Goal: Complete application form: Complete application form

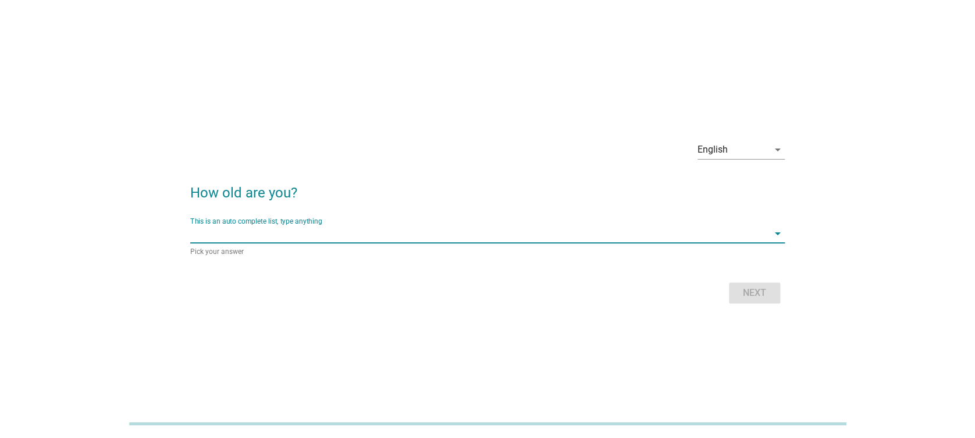
click at [296, 241] on input "This is an auto complete list, type anything" at bounding box center [479, 233] width 578 height 19
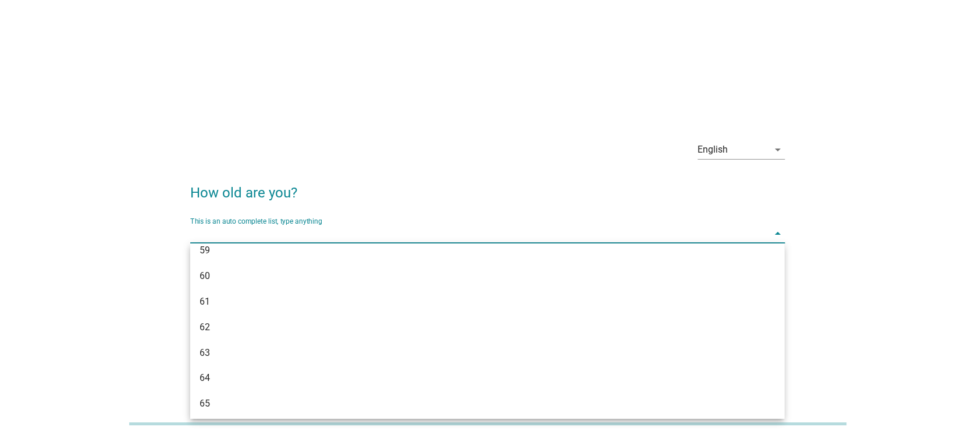
scroll to position [1095, 0]
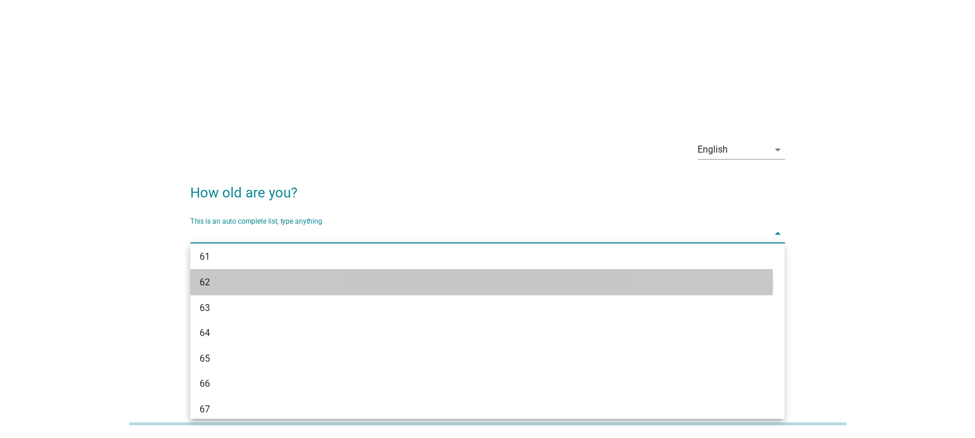
click at [369, 278] on div "62" at bounding box center [464, 282] width 528 height 14
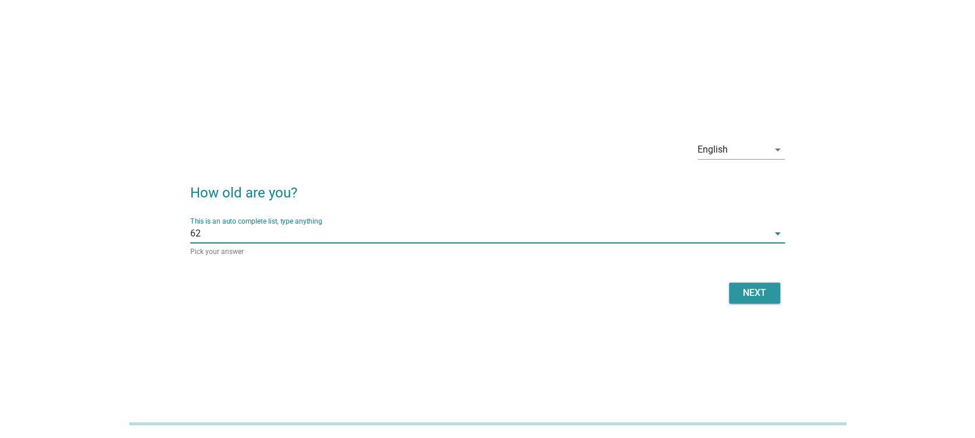
click at [758, 300] on button "Next" at bounding box center [754, 292] width 51 height 21
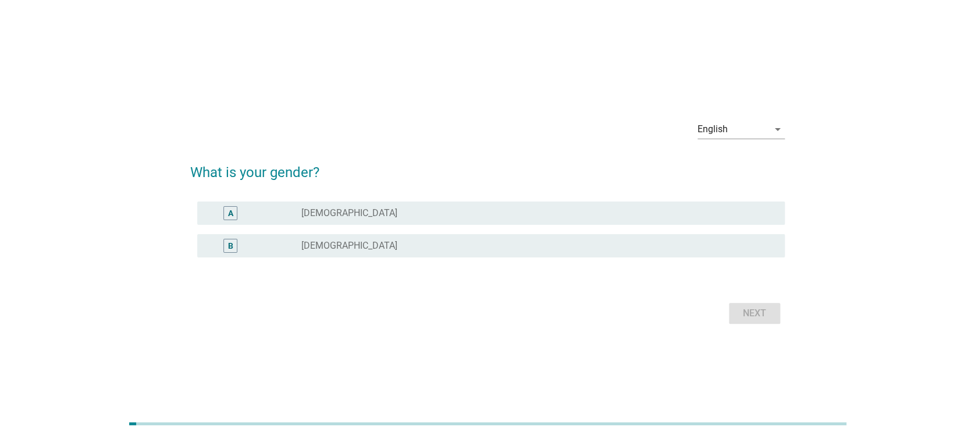
scroll to position [28, 0]
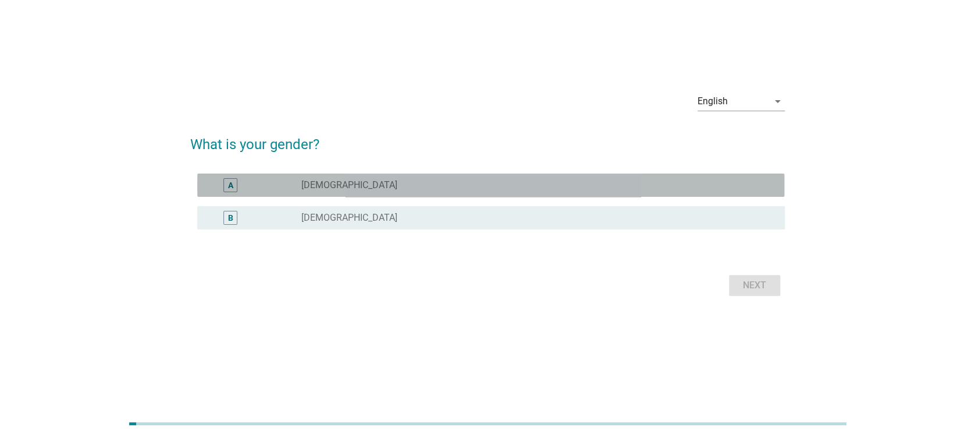
click at [234, 183] on div "A" at bounding box center [230, 185] width 14 height 14
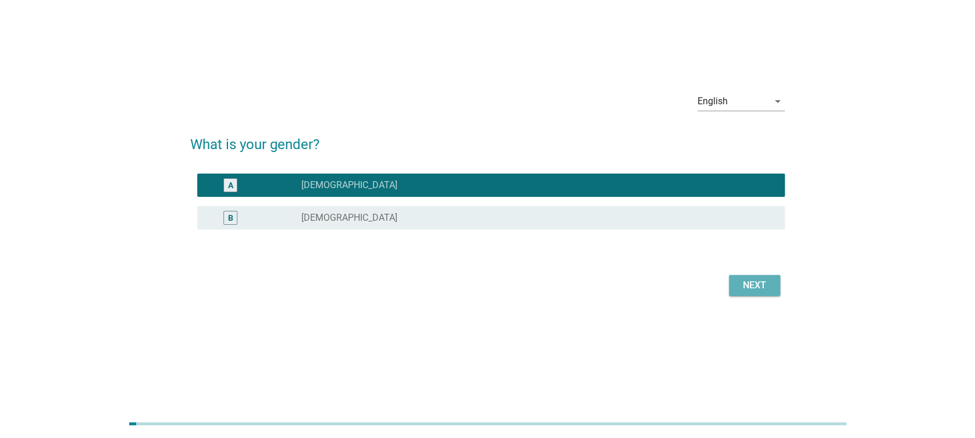
click at [769, 294] on button "Next" at bounding box center [754, 285] width 51 height 21
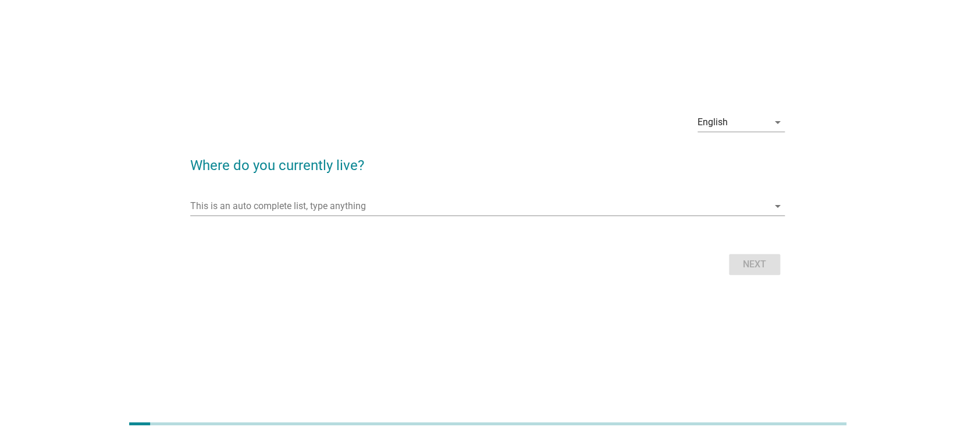
scroll to position [0, 0]
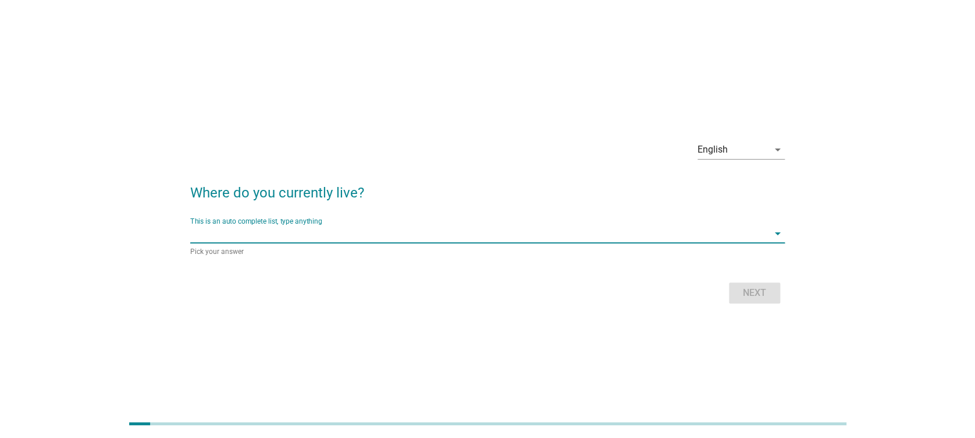
click at [440, 232] on input "This is an auto complete list, type anything" at bounding box center [479, 233] width 578 height 19
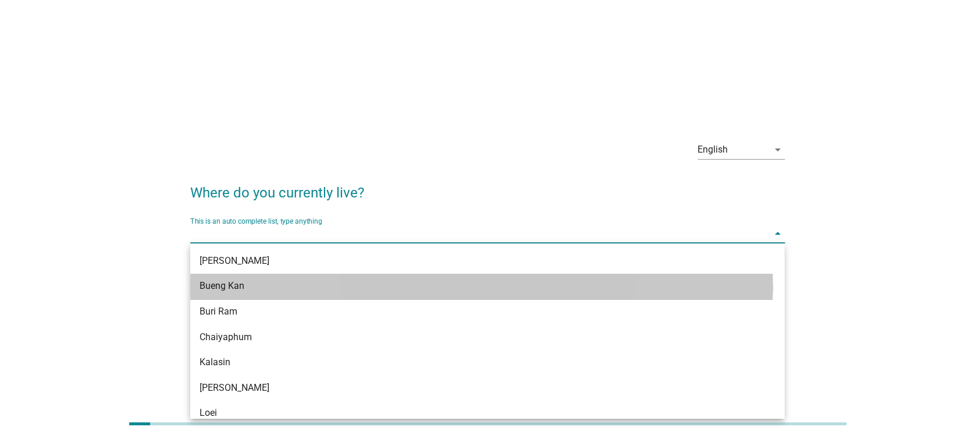
click at [337, 279] on div "Bueng Kan" at bounding box center [464, 286] width 528 height 14
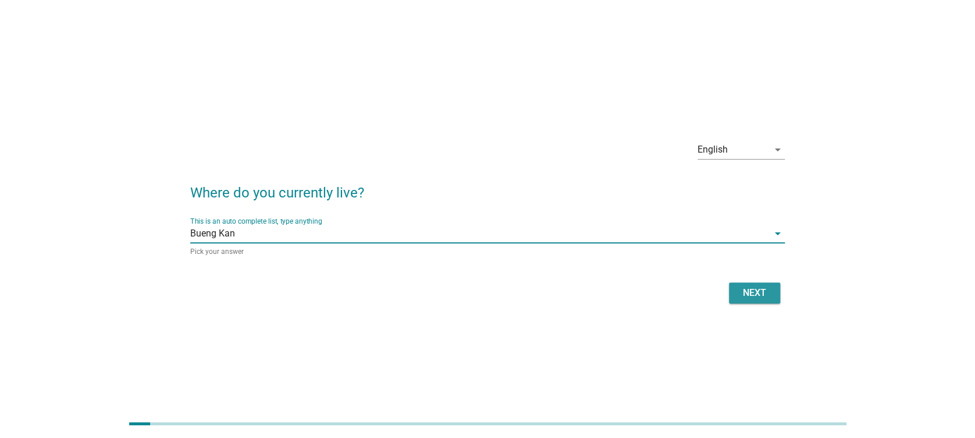
click at [749, 289] on div "Next" at bounding box center [754, 293] width 33 height 14
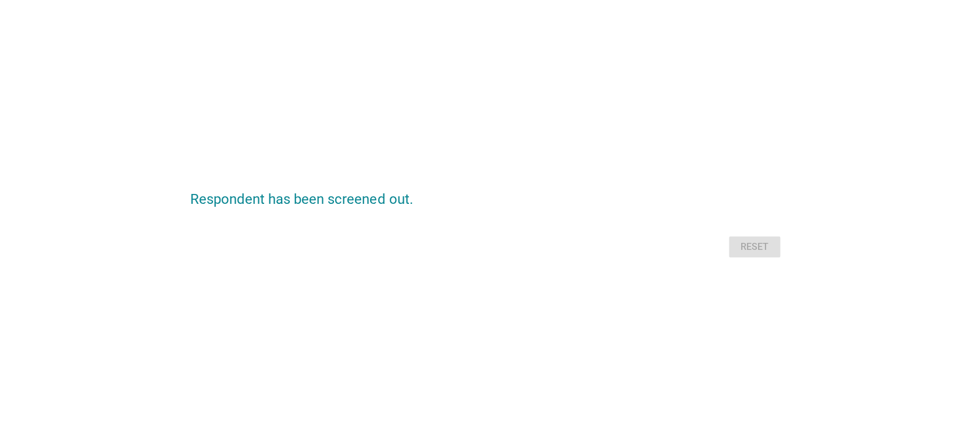
click at [383, 282] on div "Respondent has been screened out. Reset" at bounding box center [487, 219] width 947 height 130
click at [269, 205] on h2 "Respondent has been screened out." at bounding box center [487, 193] width 594 height 33
click at [765, 252] on div "Reset" at bounding box center [487, 247] width 594 height 28
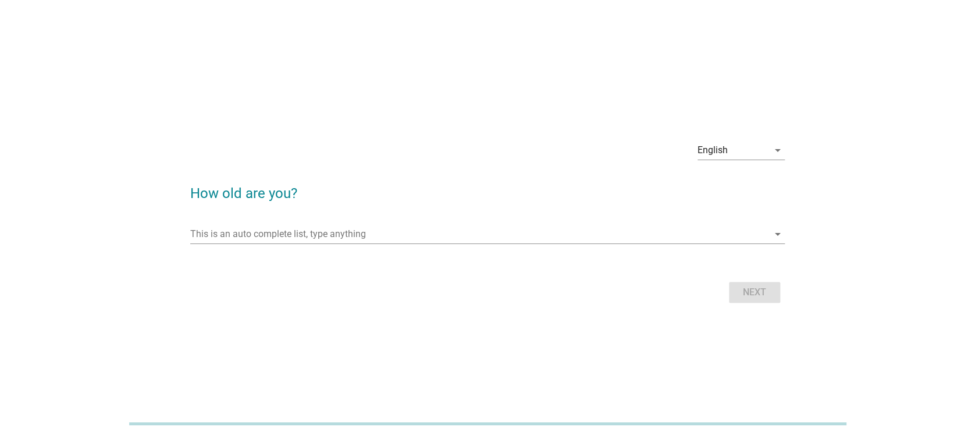
drag, startPoint x: 628, startPoint y: 210, endPoint x: 642, endPoint y: 237, distance: 30.7
click at [629, 210] on form "How old are you? This is an auto complete list, type anything arrow_drop_down N…" at bounding box center [487, 238] width 594 height 135
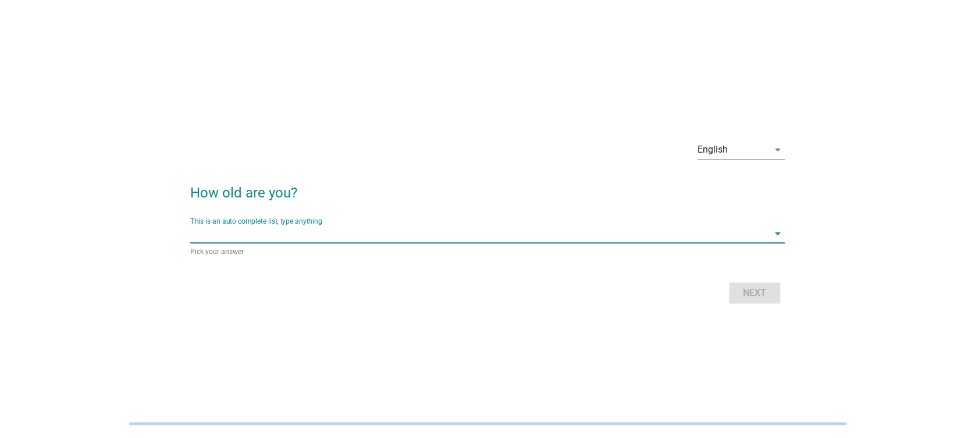
click at [642, 237] on input "This is an auto complete list, type anything" at bounding box center [479, 233] width 578 height 19
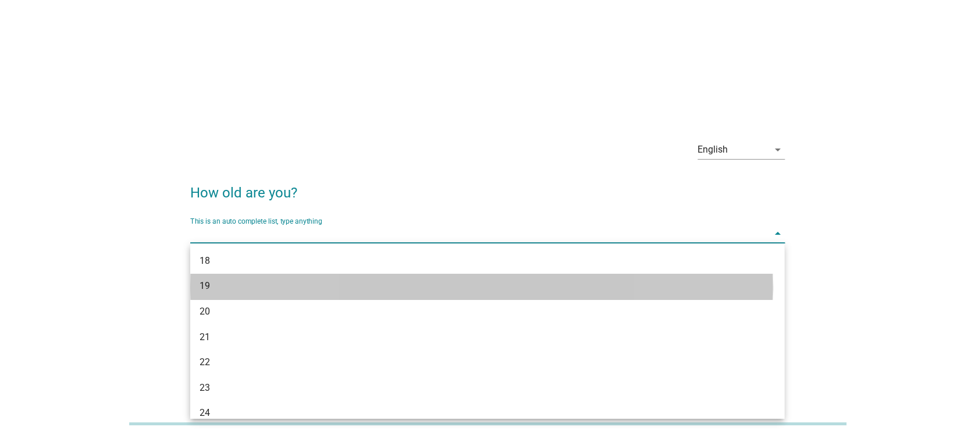
click at [527, 275] on div "19" at bounding box center [487, 286] width 594 height 26
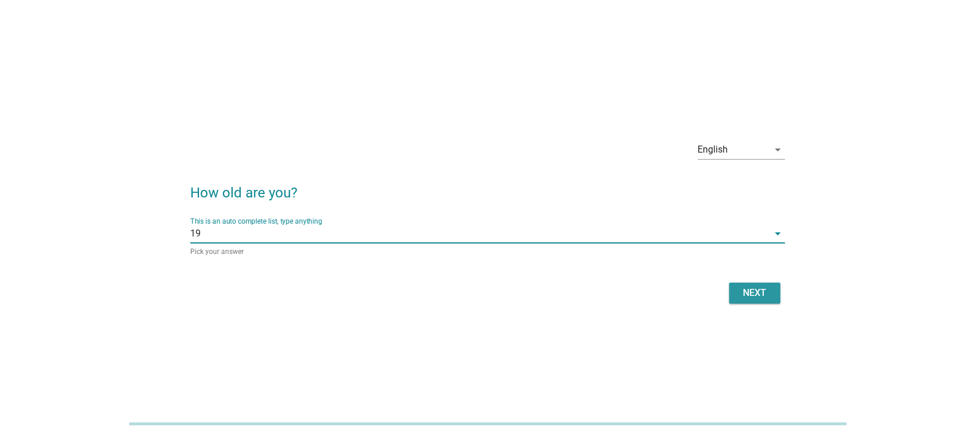
click at [767, 296] on div "Next" at bounding box center [754, 293] width 33 height 14
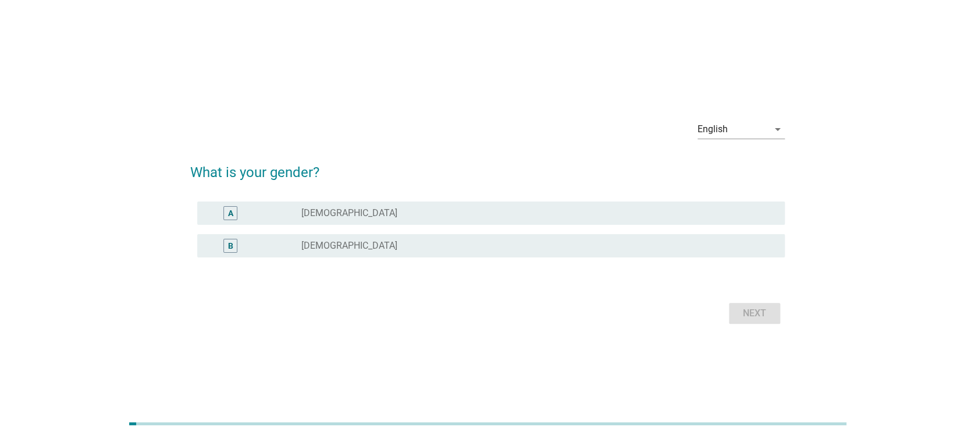
click at [337, 251] on div "radio_button_unchecked Female" at bounding box center [538, 246] width 474 height 14
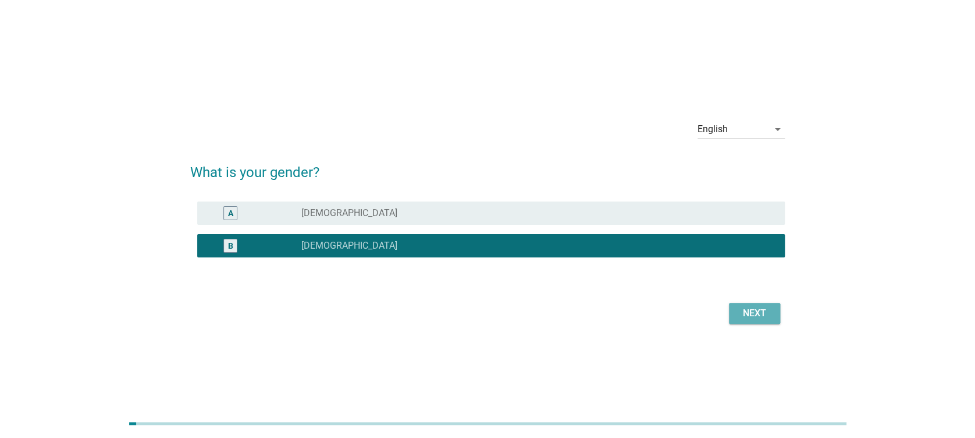
click at [744, 310] on div "Next" at bounding box center [754, 313] width 33 height 14
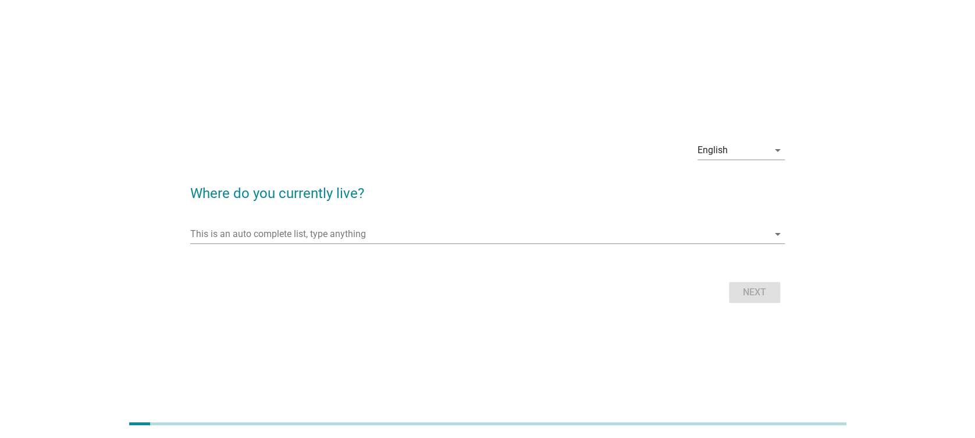
click at [507, 237] on input "This is an auto complete list, type anything" at bounding box center [479, 234] width 578 height 19
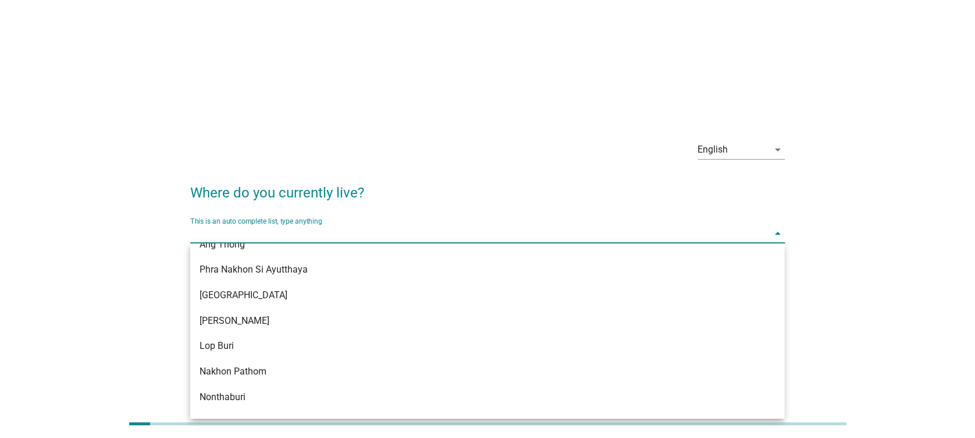
scroll to position [931, 0]
click at [280, 316] on div "Bangkok" at bounding box center [464, 319] width 528 height 14
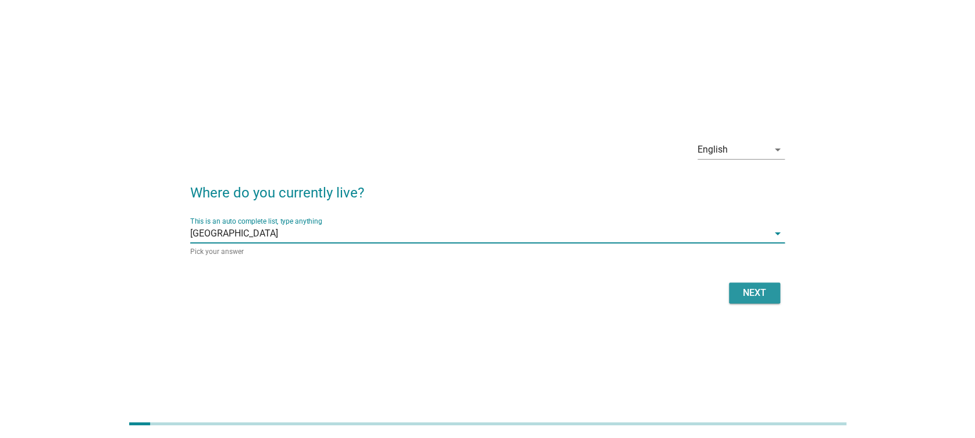
click at [763, 292] on div "Next" at bounding box center [754, 293] width 33 height 14
